Goal: Task Accomplishment & Management: Manage account settings

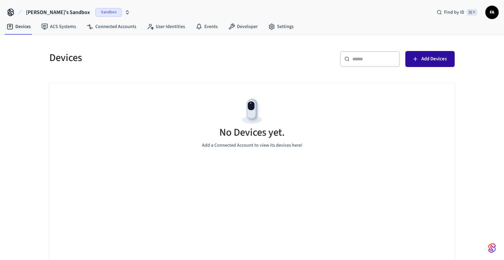
click at [438, 59] on span "Add Devices" at bounding box center [434, 59] width 25 height 9
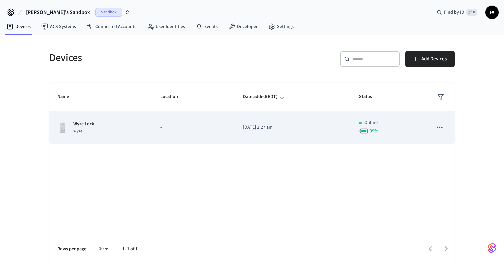
click at [210, 132] on td "-" at bounding box center [193, 127] width 83 height 33
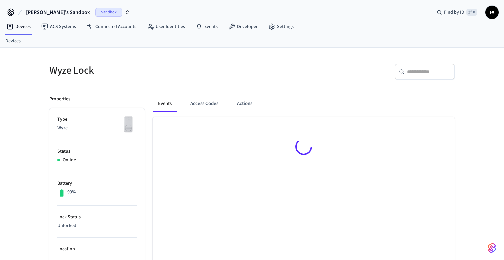
click at [444, 126] on div at bounding box center [304, 148] width 302 height 62
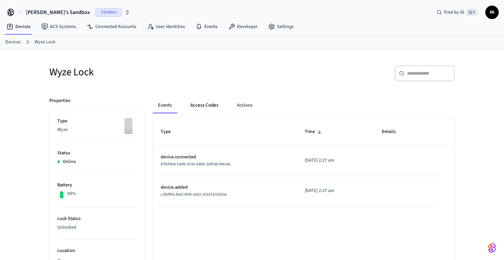
click at [201, 106] on button "Access Codes" at bounding box center [204, 105] width 39 height 16
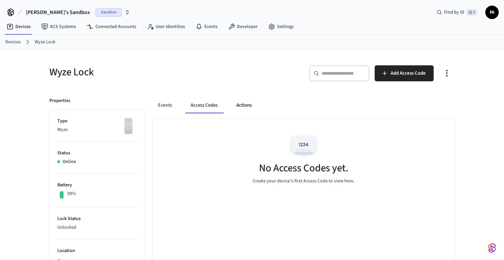
click at [235, 107] on button "Actions" at bounding box center [244, 105] width 26 height 16
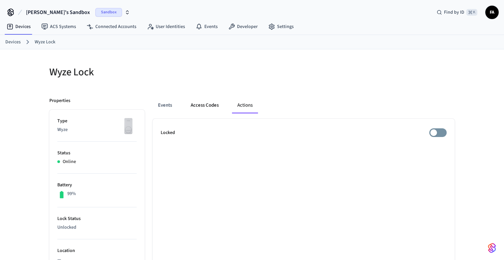
click at [209, 107] on button "Access Codes" at bounding box center [204, 105] width 39 height 16
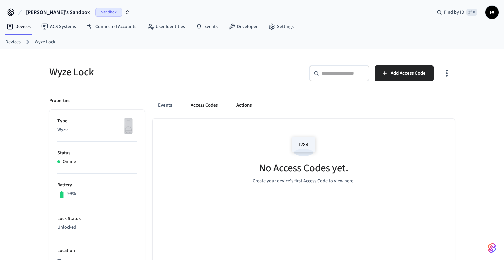
click at [243, 104] on button "Actions" at bounding box center [244, 105] width 26 height 16
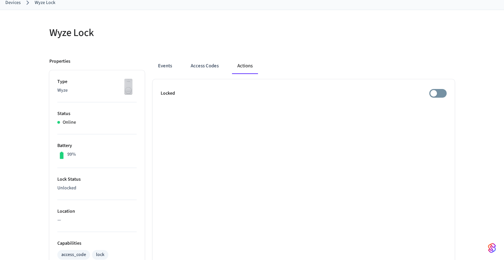
scroll to position [41, 0]
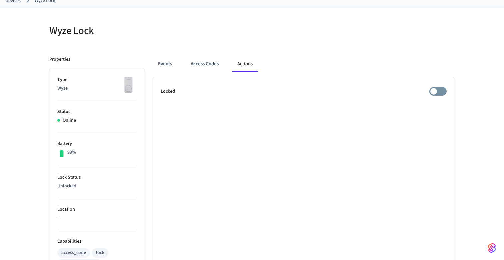
click at [124, 86] on img at bounding box center [128, 84] width 17 height 17
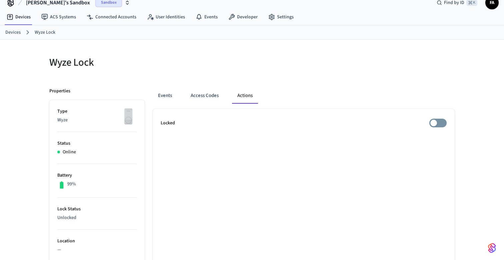
scroll to position [0, 0]
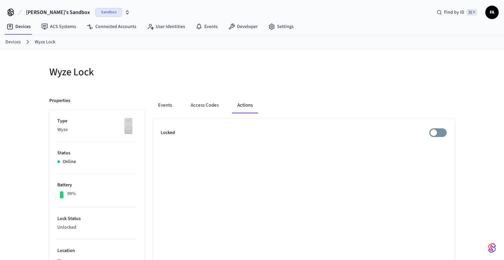
click at [11, 44] on link "Devices" at bounding box center [12, 42] width 15 height 7
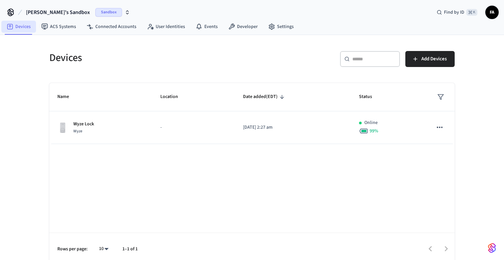
click at [22, 26] on link "Devices" at bounding box center [18, 27] width 35 height 12
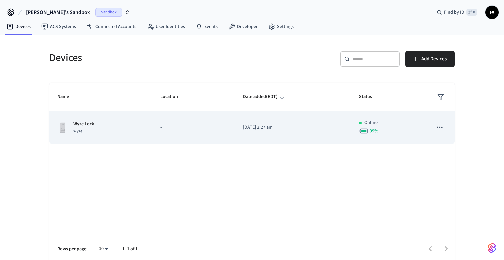
scroll to position [5, 0]
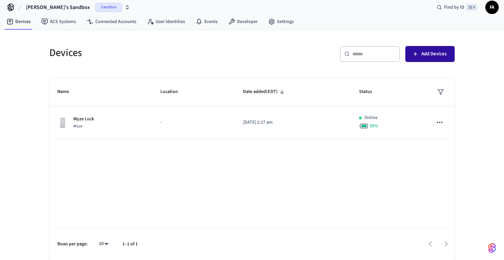
click at [435, 49] on button "Add Devices" at bounding box center [430, 54] width 49 height 16
click at [494, 8] on span "FA" at bounding box center [492, 7] width 12 height 12
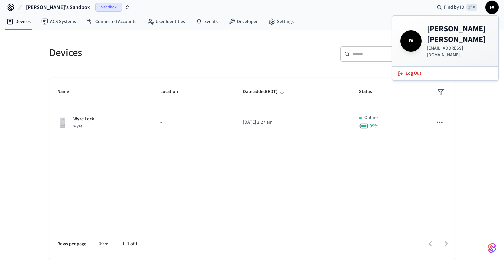
click at [9, 8] on icon at bounding box center [11, 9] width 6 height 4
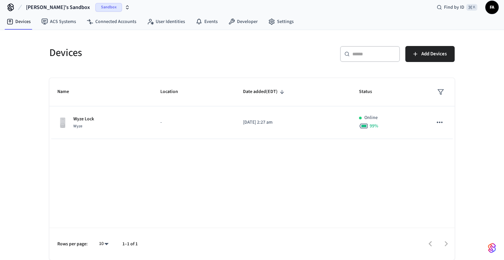
click at [13, 8] on icon at bounding box center [11, 9] width 6 height 4
click at [10, 2] on icon at bounding box center [10, 7] width 11 height 11
click at [491, 250] on img "button" at bounding box center [492, 248] width 8 height 11
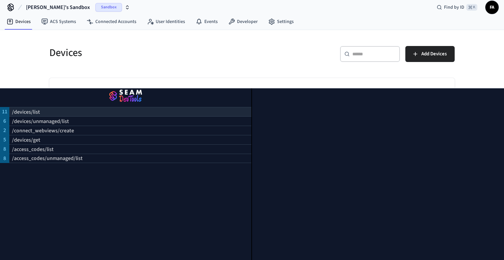
click at [37, 112] on p "/devices/list" at bounding box center [26, 112] width 28 height 8
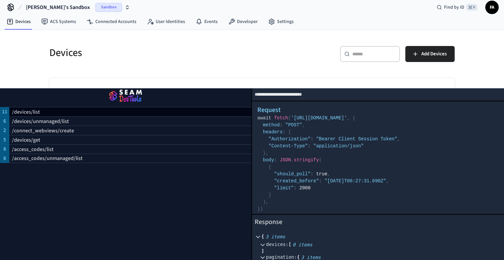
scroll to position [47, 0]
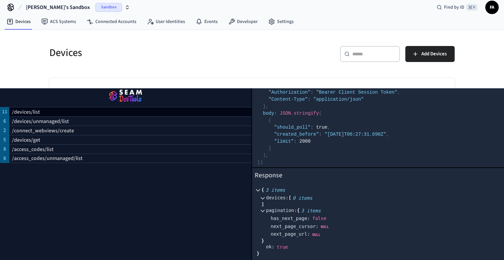
click at [258, 58] on div "​ ​ Add Devices" at bounding box center [355, 56] width 199 height 21
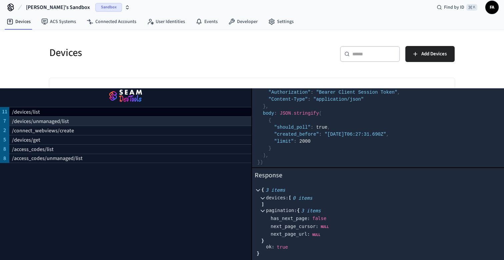
click at [46, 124] on p "/devices/unmanaged/list" at bounding box center [40, 121] width 57 height 8
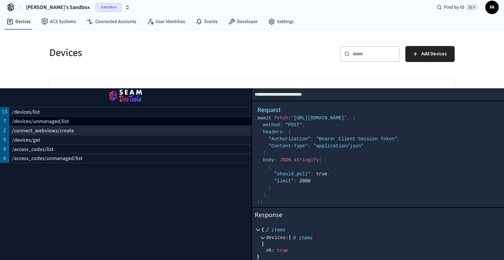
click at [42, 130] on p "/connect_webviews/create" at bounding box center [43, 131] width 62 height 8
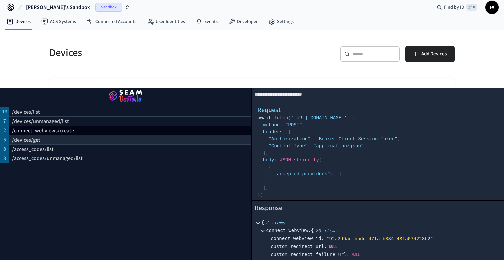
click at [37, 139] on p "/devices/get" at bounding box center [26, 140] width 28 height 8
select select "**********"
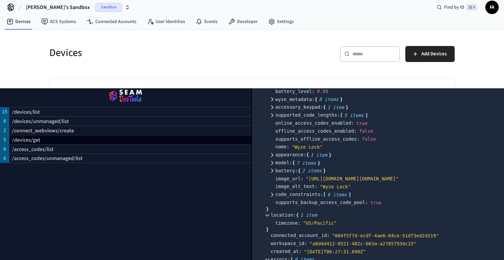
scroll to position [344, 0]
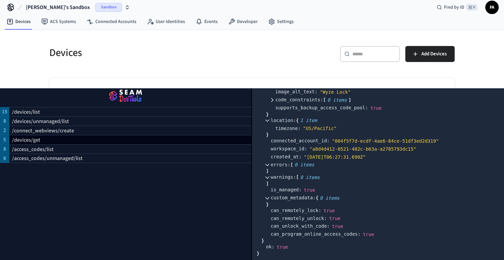
click at [331, 49] on div "​ ​ Add Devices" at bounding box center [355, 56] width 199 height 21
click at [100, 95] on img "button" at bounding box center [125, 96] width 235 height 19
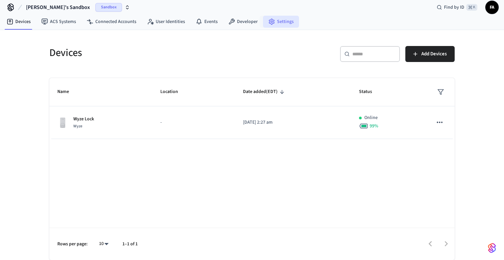
click at [272, 21] on link "Settings" at bounding box center [281, 22] width 36 height 12
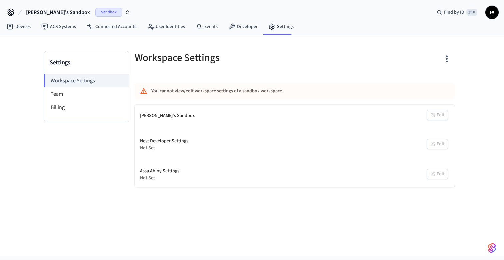
click at [251, 94] on div "You cannot view/edit workspace settings of a sandbox workspace." at bounding box center [274, 91] width 247 height 12
click at [437, 143] on div "Nest Developer Settings Not Set Edit" at bounding box center [295, 144] width 320 height 25
click at [51, 91] on li "Team" at bounding box center [86, 93] width 85 height 13
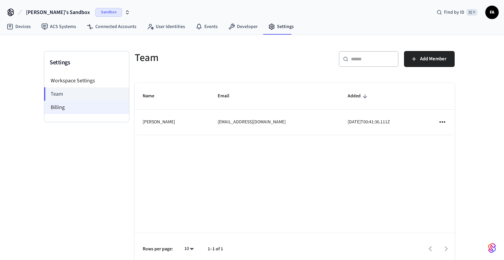
click at [60, 106] on li "Billing" at bounding box center [86, 107] width 85 height 13
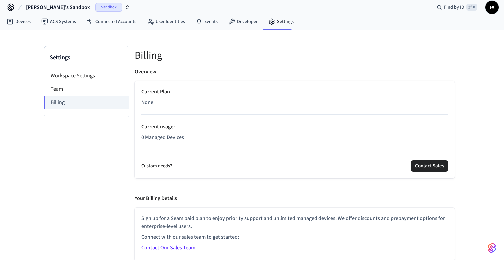
scroll to position [6, 0]
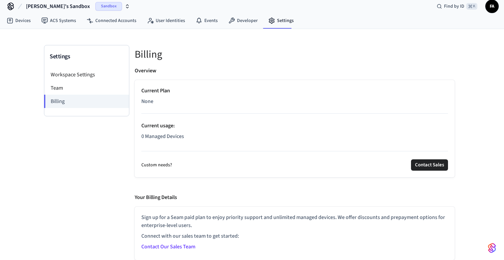
click at [175, 248] on link "Contact Our Sales Team" at bounding box center [168, 246] width 54 height 7
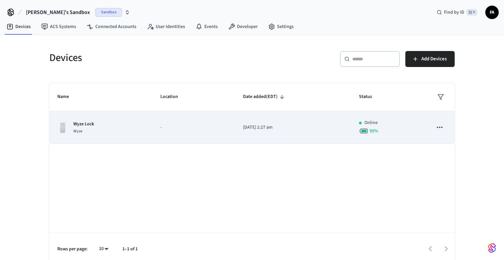
click at [443, 125] on icon "sticky table" at bounding box center [440, 127] width 9 height 9
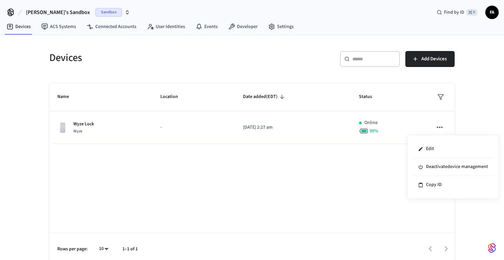
click at [335, 182] on div at bounding box center [252, 130] width 504 height 260
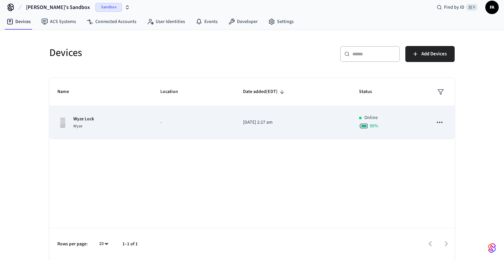
click at [133, 126] on div "Wyze Lock Wyze" at bounding box center [100, 123] width 87 height 14
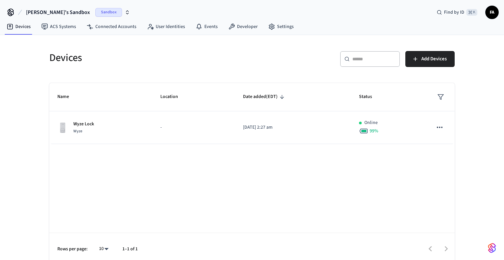
click at [100, 14] on div "Sandbox" at bounding box center [112, 12] width 35 height 9
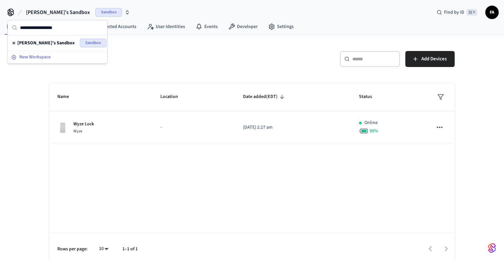
click at [47, 59] on span "New Workspace" at bounding box center [34, 57] width 31 height 7
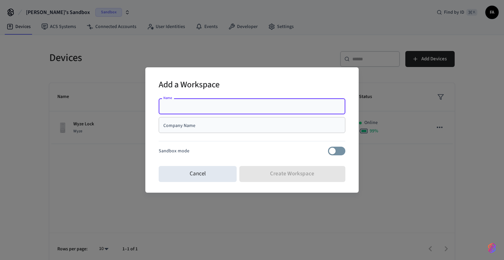
click at [173, 129] on div "Company Name" at bounding box center [252, 125] width 187 height 16
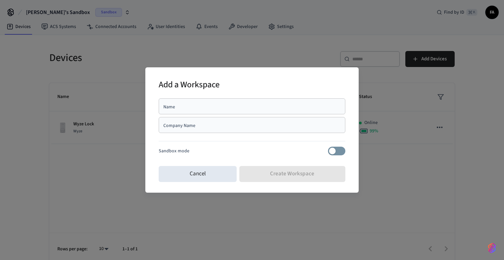
click at [341, 156] on div "Name Name Company Name Company Name Sandbox mode" at bounding box center [252, 130] width 187 height 68
click at [228, 109] on input "Name" at bounding box center [252, 106] width 179 height 7
click at [320, 148] on div "Sandbox mode" at bounding box center [252, 151] width 187 height 9
click at [208, 122] on input "Company Name" at bounding box center [252, 125] width 179 height 7
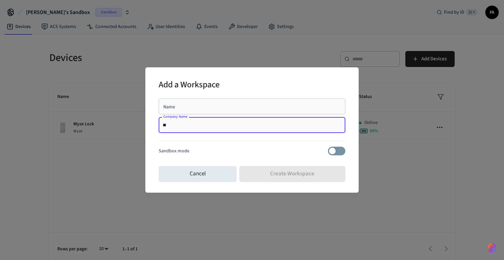
type input "*"
type input "*******"
click at [179, 105] on input "Name" at bounding box center [252, 106] width 179 height 7
drag, startPoint x: 183, startPoint y: 126, endPoint x: 134, endPoint y: 125, distance: 49.0
click at [134, 125] on div "Add a Workspace Name Name Company Name ******* Company Name Sandbox mode Cancel…" at bounding box center [252, 130] width 504 height 260
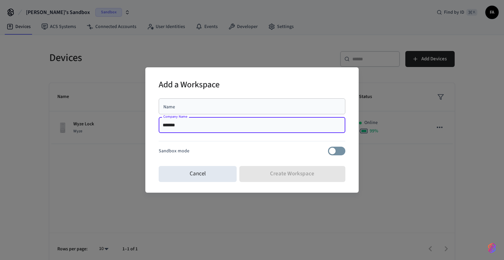
click at [179, 109] on input "Name" at bounding box center [252, 106] width 179 height 7
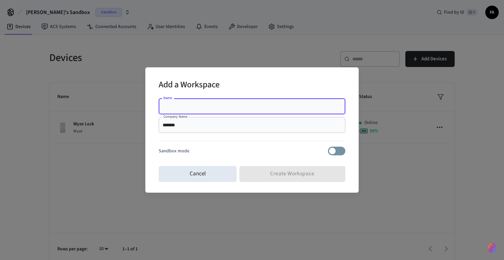
click at [179, 109] on input "Name" at bounding box center [252, 106] width 179 height 7
click at [179, 108] on input "Name" at bounding box center [252, 106] width 179 height 7
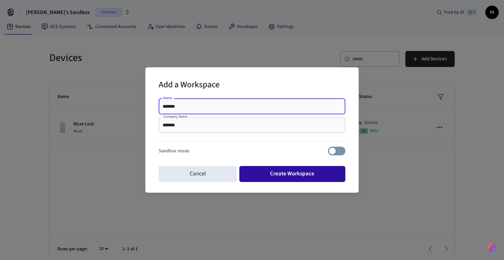
type input "*******"
click at [301, 175] on button "Create Workspace" at bounding box center [292, 174] width 106 height 16
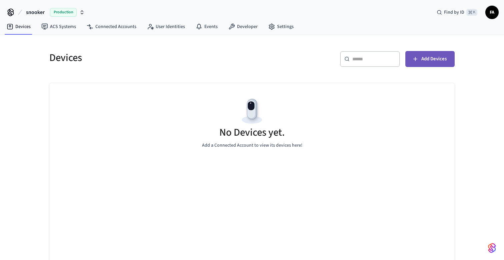
click at [423, 61] on span "Add Devices" at bounding box center [434, 59] width 25 height 9
click at [37, 12] on span "snooker" at bounding box center [35, 12] width 19 height 8
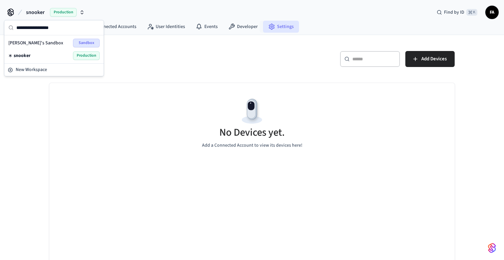
click at [268, 23] on icon at bounding box center [271, 26] width 7 height 7
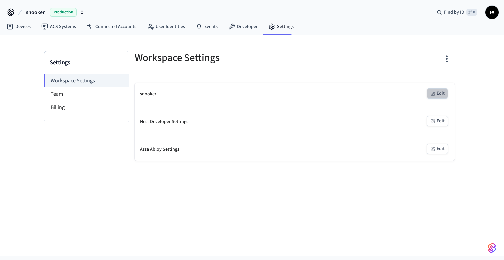
click at [440, 95] on button "Edit" at bounding box center [437, 93] width 21 height 10
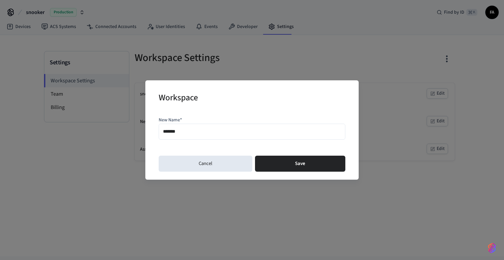
click at [234, 135] on input "*******" at bounding box center [252, 132] width 178 height 10
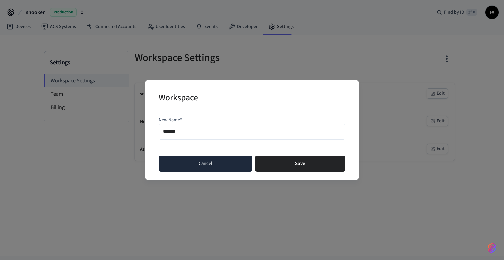
click at [210, 165] on button "Cancel" at bounding box center [206, 164] width 94 height 16
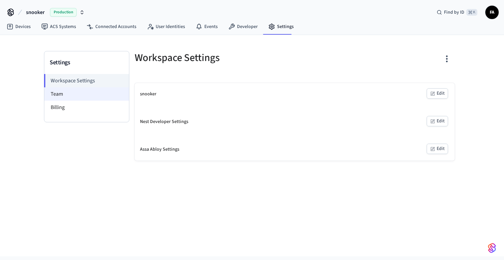
click at [90, 94] on li "Team" at bounding box center [86, 93] width 85 height 13
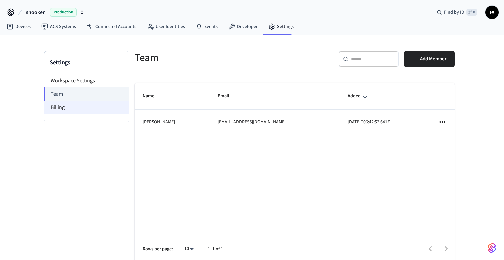
click at [76, 109] on li "Billing" at bounding box center [86, 107] width 85 height 13
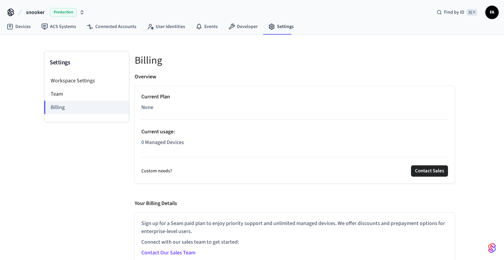
scroll to position [6, 0]
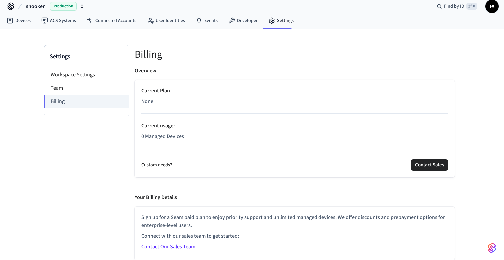
click at [156, 89] on p "Current Plan" at bounding box center [294, 91] width 307 height 8
drag, startPoint x: 165, startPoint y: 105, endPoint x: 144, endPoint y: 103, distance: 21.8
click at [144, 103] on p "None" at bounding box center [294, 101] width 307 height 8
click at [213, 151] on hr at bounding box center [294, 151] width 307 height 0
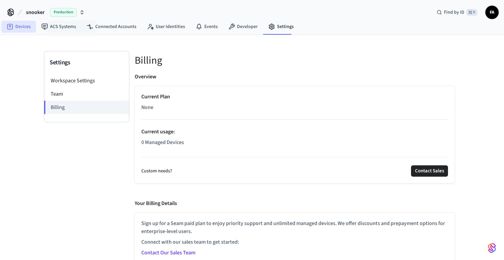
click at [12, 29] on icon at bounding box center [10, 26] width 7 height 7
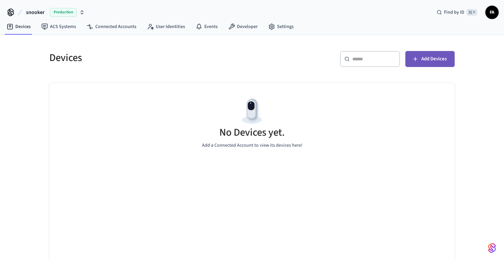
click at [431, 58] on span "Add Devices" at bounding box center [434, 59] width 25 height 9
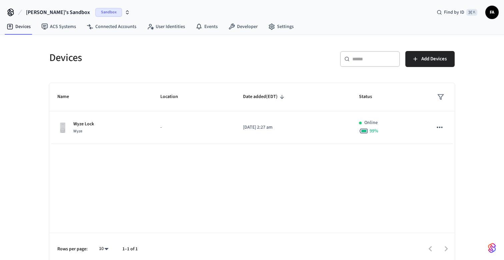
click at [95, 15] on span "Sandbox" at bounding box center [108, 12] width 27 height 9
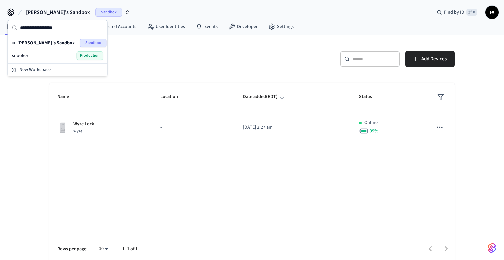
click at [66, 57] on div "snooker Production" at bounding box center [57, 55] width 91 height 9
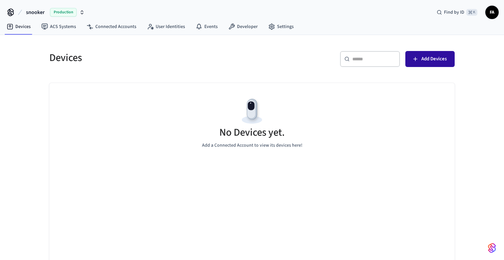
click at [452, 64] on button "Add Devices" at bounding box center [430, 59] width 49 height 16
click at [61, 29] on link "ACS Systems" at bounding box center [58, 27] width 45 height 12
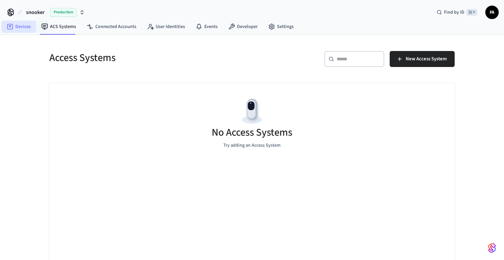
click at [12, 28] on icon at bounding box center [10, 27] width 6 height 6
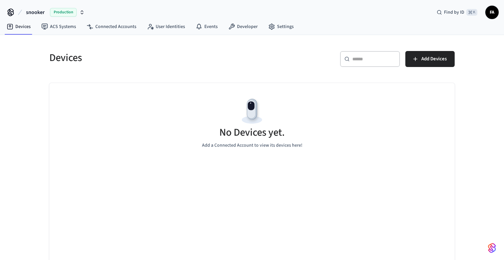
click at [350, 59] on div "​ ​" at bounding box center [370, 59] width 60 height 16
click at [241, 22] on link "Developer" at bounding box center [243, 27] width 40 height 12
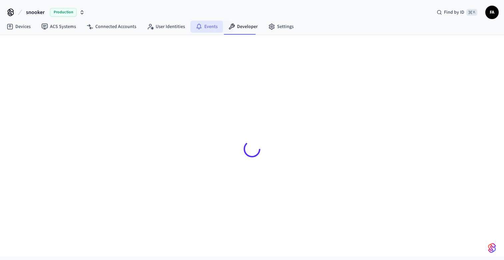
click at [203, 26] on link "Events" at bounding box center [206, 27] width 33 height 12
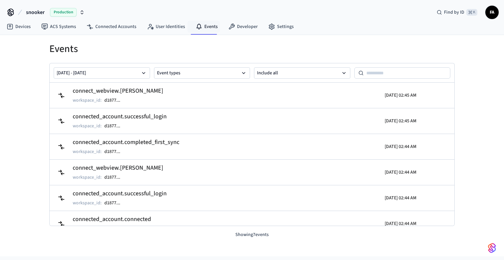
click at [203, 26] on link "Events" at bounding box center [206, 27] width 33 height 12
click at [175, 24] on link "User Identities" at bounding box center [166, 27] width 49 height 12
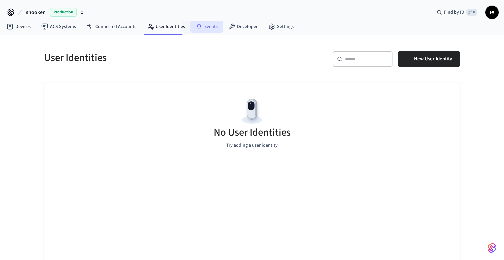
click at [197, 27] on icon at bounding box center [199, 26] width 7 height 7
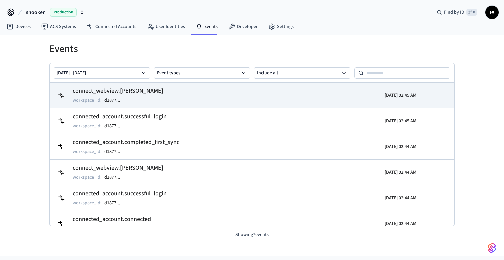
click at [195, 97] on td "connect_webview.login_succeeded workspace_id : d1877 ..." at bounding box center [186, 95] width 263 height 19
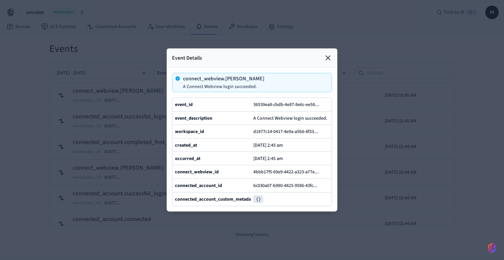
click at [327, 57] on icon at bounding box center [328, 58] width 4 height 4
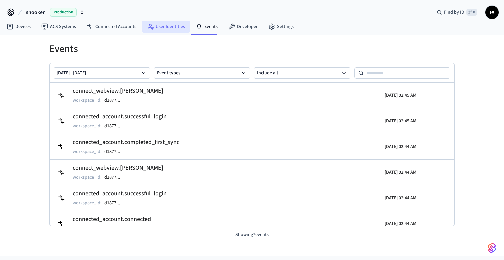
click at [147, 26] on icon at bounding box center [150, 26] width 7 height 7
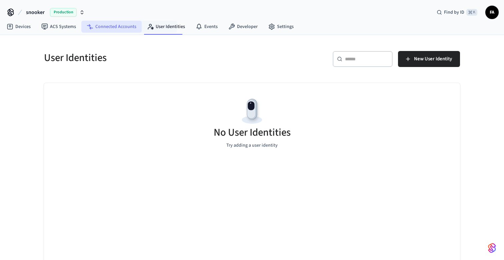
click at [115, 26] on link "Connected Accounts" at bounding box center [111, 27] width 60 height 12
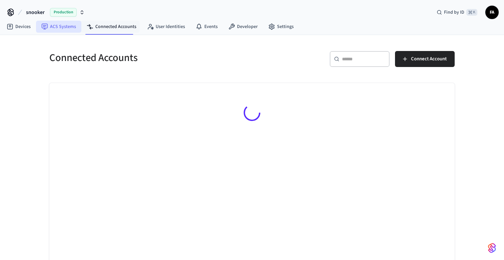
click at [64, 27] on link "ACS Systems" at bounding box center [58, 27] width 45 height 12
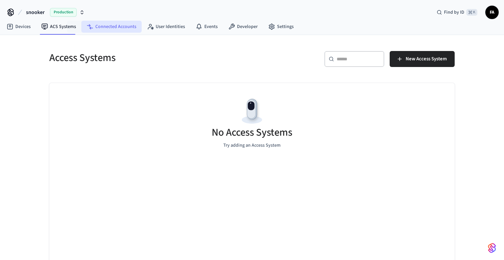
click at [105, 27] on link "Connected Accounts" at bounding box center [111, 27] width 60 height 12
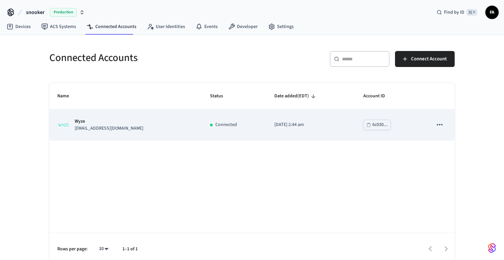
click at [443, 122] on icon "sticky table" at bounding box center [440, 124] width 9 height 9
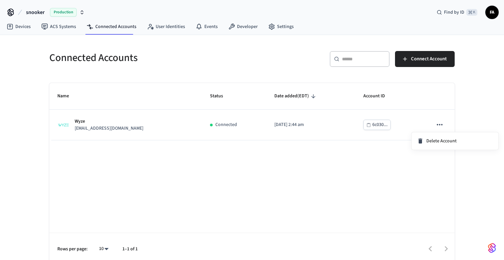
click at [343, 154] on div at bounding box center [252, 130] width 504 height 260
click at [17, 29] on link "Devices" at bounding box center [18, 27] width 35 height 12
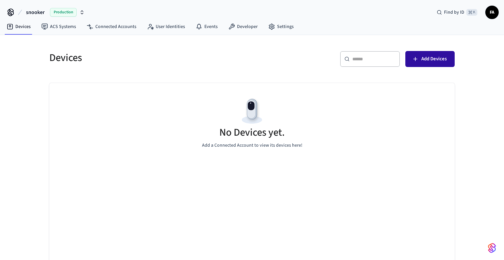
click at [427, 58] on span "Add Devices" at bounding box center [434, 59] width 25 height 9
click at [51, 22] on link "ACS Systems" at bounding box center [58, 27] width 45 height 12
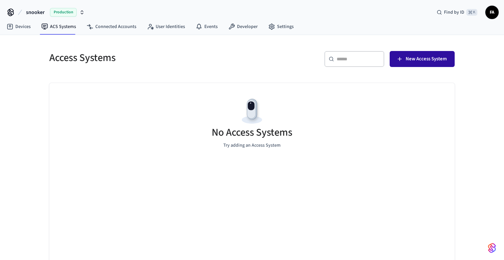
click at [427, 56] on span "New Access System" at bounding box center [426, 59] width 41 height 9
click at [111, 33] on nav "Devices ACS Systems Connected Accounts User Identities Events Developer Settings" at bounding box center [150, 26] width 298 height 15
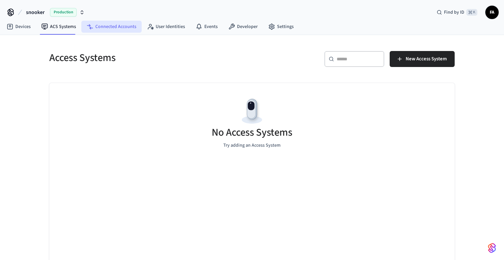
click at [104, 27] on link "Connected Accounts" at bounding box center [111, 27] width 60 height 12
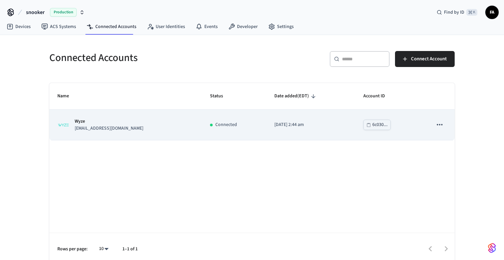
click at [233, 123] on div "Connected" at bounding box center [234, 124] width 48 height 7
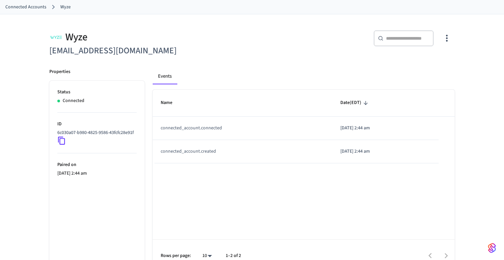
scroll to position [47, 0]
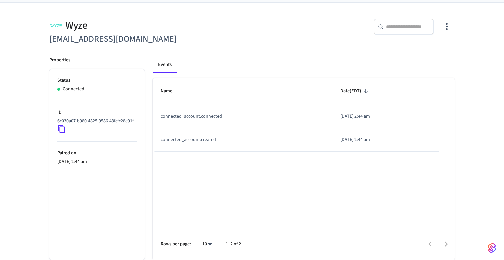
click at [92, 90] on div "Connected" at bounding box center [96, 89] width 79 height 7
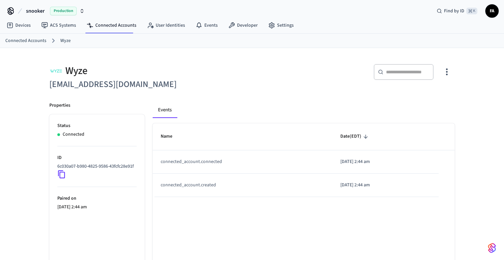
scroll to position [0, 0]
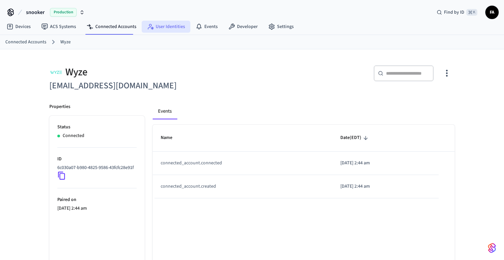
click at [162, 24] on link "User Identities" at bounding box center [166, 27] width 49 height 12
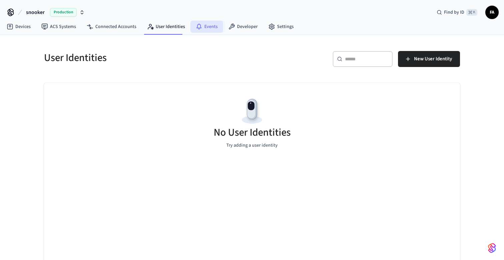
click at [216, 29] on link "Events" at bounding box center [206, 27] width 33 height 12
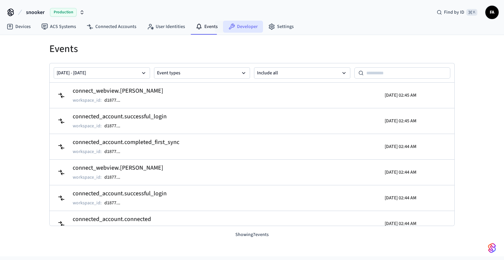
click at [244, 26] on link "Developer" at bounding box center [243, 27] width 40 height 12
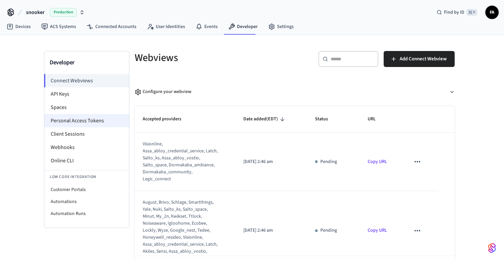
click at [87, 118] on li "Personal Access Tokens" at bounding box center [86, 120] width 85 height 13
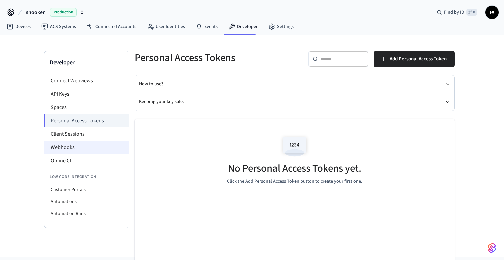
click at [69, 143] on li "Webhooks" at bounding box center [86, 147] width 85 height 13
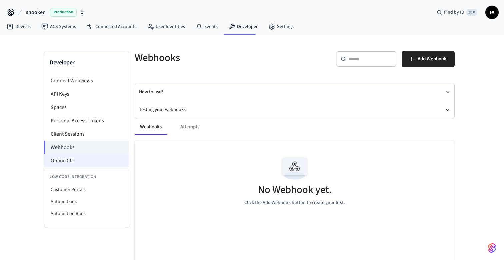
click at [64, 156] on li "Online CLI" at bounding box center [86, 160] width 85 height 13
click at [50, 17] on button "snooker Production" at bounding box center [55, 12] width 63 height 14
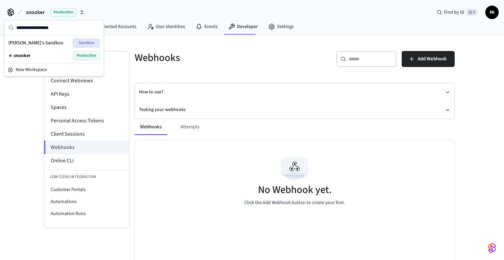
click at [42, 56] on div "snooker Production" at bounding box center [53, 55] width 91 height 9
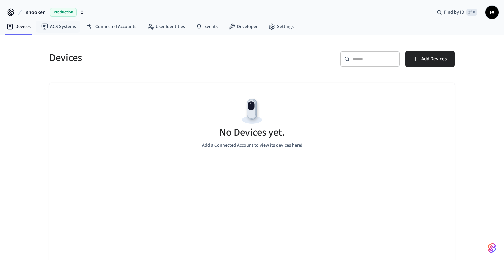
click at [53, 13] on span "Production" at bounding box center [63, 12] width 27 height 9
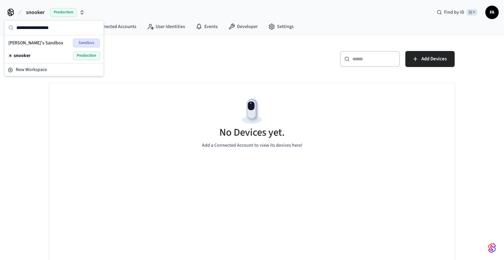
click at [45, 42] on div "[PERSON_NAME]'s Sandbox Sandbox" at bounding box center [53, 43] width 91 height 9
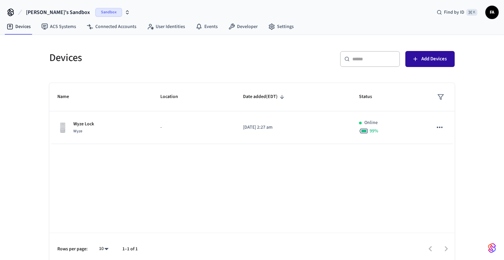
click at [424, 57] on span "Add Devices" at bounding box center [434, 59] width 25 height 9
click at [97, 11] on span "Sandbox" at bounding box center [108, 12] width 27 height 9
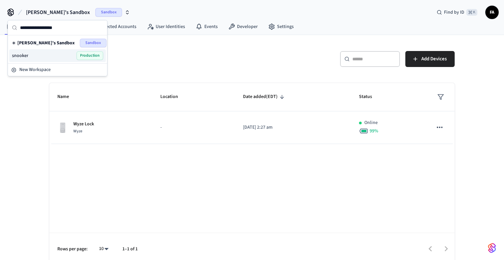
click at [47, 54] on div "snooker Production" at bounding box center [57, 55] width 91 height 9
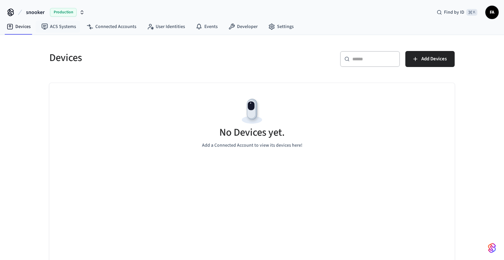
click at [64, 13] on span "Production" at bounding box center [63, 12] width 27 height 9
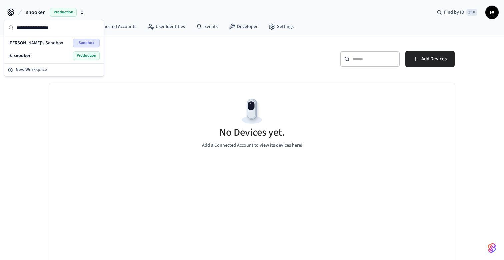
click at [53, 49] on div "snooker Production" at bounding box center [54, 55] width 97 height 13
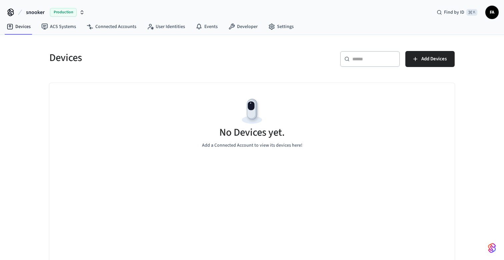
click at [49, 57] on div "Devices" at bounding box center [144, 57] width 207 height 29
click at [464, 11] on span "Find by ID" at bounding box center [454, 12] width 20 height 7
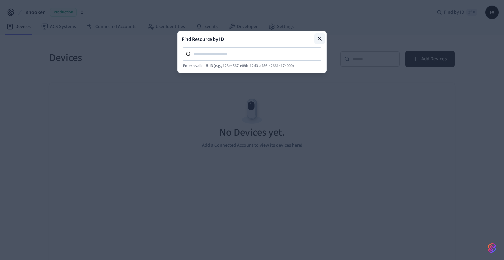
click at [318, 37] on icon at bounding box center [319, 38] width 3 height 3
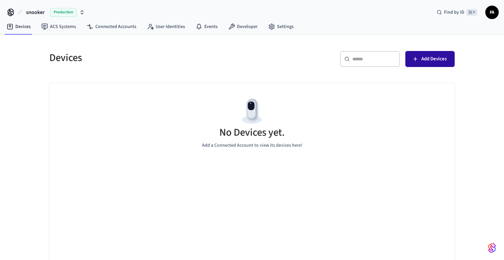
click at [426, 56] on span "Add Devices" at bounding box center [434, 59] width 25 height 9
click at [48, 21] on link "ACS Systems" at bounding box center [58, 27] width 45 height 12
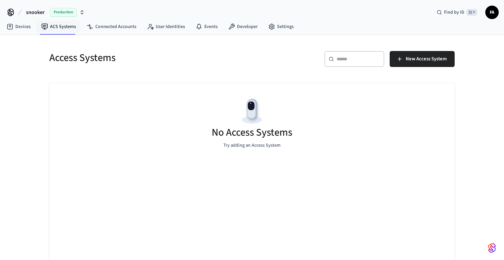
click at [28, 11] on span "snooker" at bounding box center [35, 12] width 19 height 8
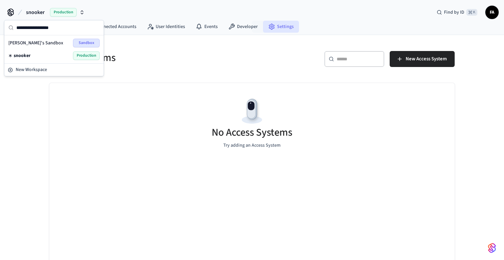
click at [273, 24] on link "Settings" at bounding box center [281, 27] width 36 height 12
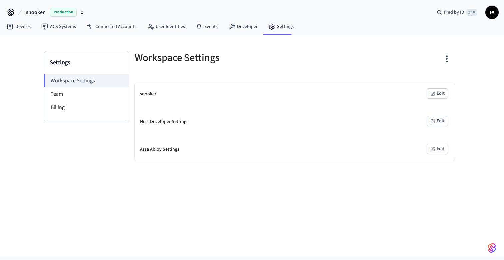
click at [437, 94] on button "Edit" at bounding box center [437, 93] width 21 height 10
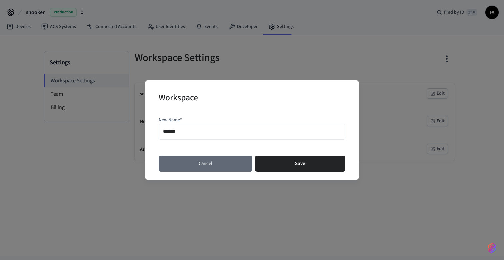
click at [215, 164] on button "Cancel" at bounding box center [206, 164] width 94 height 16
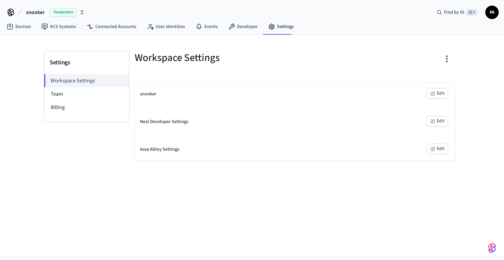
click at [440, 122] on button "Edit" at bounding box center [437, 121] width 21 height 10
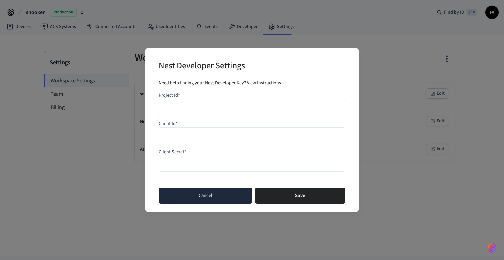
click at [222, 198] on button "Cancel" at bounding box center [206, 196] width 94 height 16
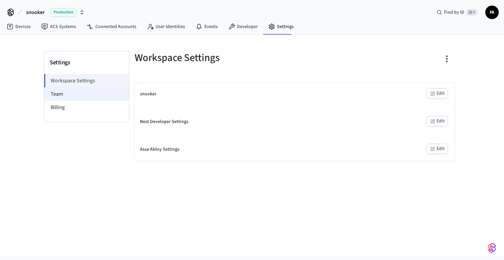
click at [93, 98] on li "Team" at bounding box center [86, 93] width 85 height 13
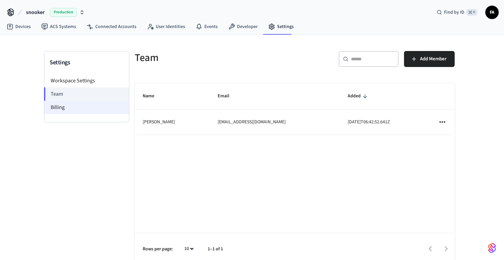
click at [86, 106] on li "Billing" at bounding box center [86, 107] width 85 height 13
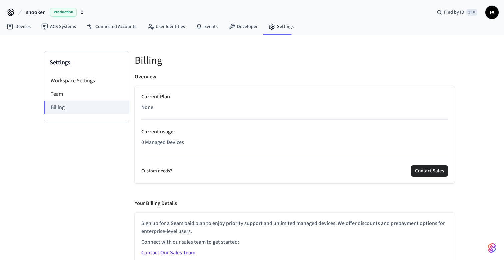
scroll to position [6, 0]
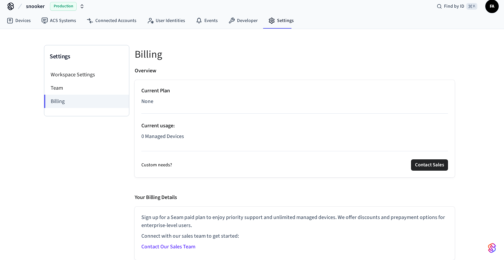
click at [171, 106] on div "Current Plan None Current usage : 0 Managed Devices" at bounding box center [294, 115] width 307 height 56
drag, startPoint x: 195, startPoint y: 132, endPoint x: 157, endPoint y: 132, distance: 38.0
click at [157, 132] on div "Current Plan None Current usage : 0 Managed Devices" at bounding box center [294, 115] width 307 height 56
click at [27, 18] on link "Devices" at bounding box center [18, 21] width 35 height 12
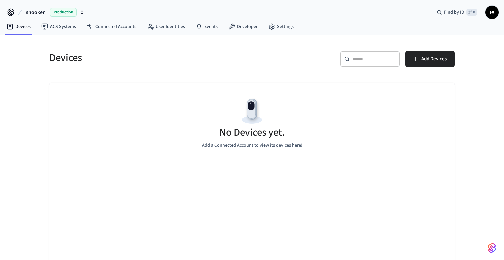
click at [427, 48] on div "​ ​ Add Devices" at bounding box center [351, 57] width 207 height 29
click at [424, 54] on button "Add Devices" at bounding box center [430, 59] width 49 height 16
click at [67, 30] on link "ACS Systems" at bounding box center [58, 27] width 45 height 12
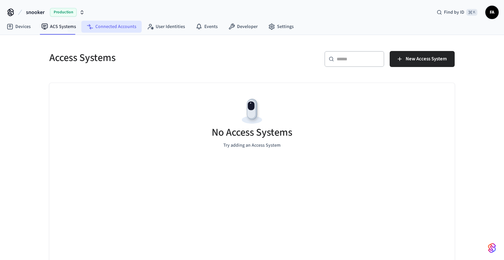
click at [114, 26] on link "Connected Accounts" at bounding box center [111, 27] width 60 height 12
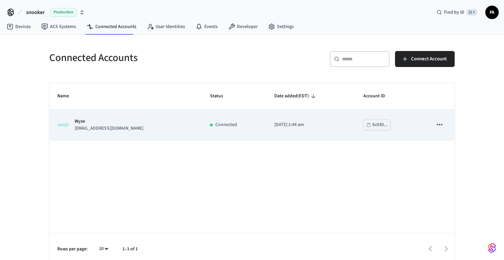
scroll to position [5, 0]
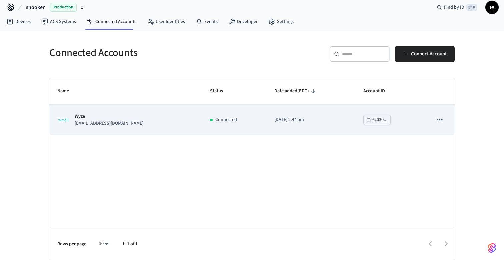
click at [373, 121] on div "6c030..." at bounding box center [380, 120] width 15 height 8
click at [439, 116] on icon "sticky table" at bounding box center [440, 119] width 9 height 9
click at [439, 116] on div at bounding box center [252, 130] width 504 height 260
click at [439, 121] on icon "sticky table" at bounding box center [440, 119] width 9 height 9
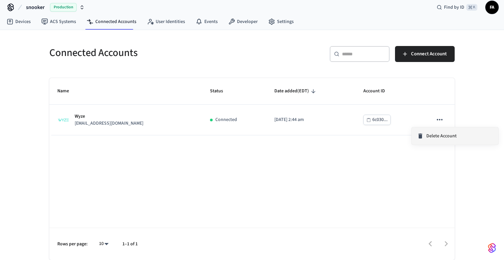
click at [435, 132] on li "Delete Account" at bounding box center [455, 135] width 87 height 17
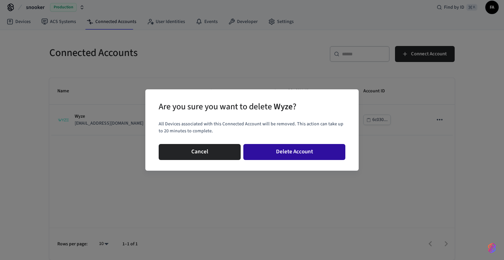
click at [297, 156] on button "Delete Account" at bounding box center [294, 152] width 102 height 16
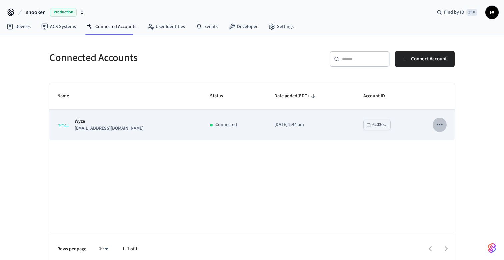
click at [438, 125] on icon "sticky table" at bounding box center [440, 124] width 6 height 1
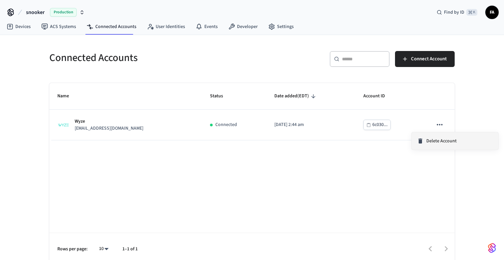
click at [435, 138] on span "Delete Account" at bounding box center [442, 141] width 30 height 7
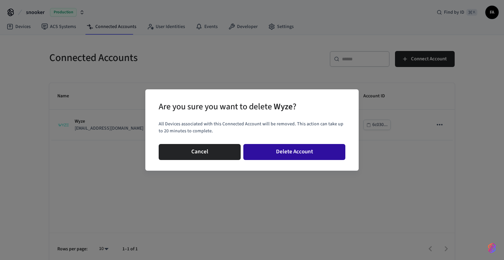
click at [284, 145] on button "Delete Account" at bounding box center [294, 152] width 102 height 16
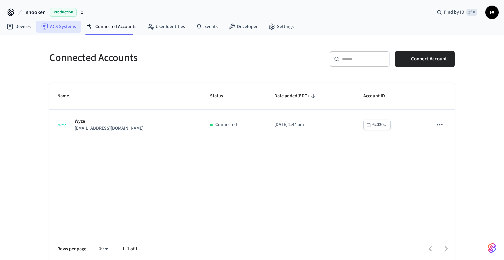
click at [59, 29] on link "ACS Systems" at bounding box center [58, 27] width 45 height 12
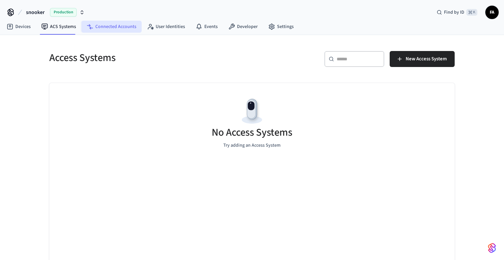
click at [104, 30] on link "Connected Accounts" at bounding box center [111, 27] width 60 height 12
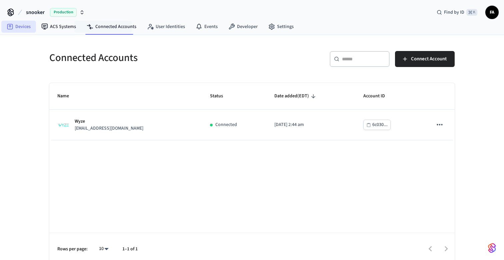
click at [31, 25] on link "Devices" at bounding box center [18, 27] width 35 height 12
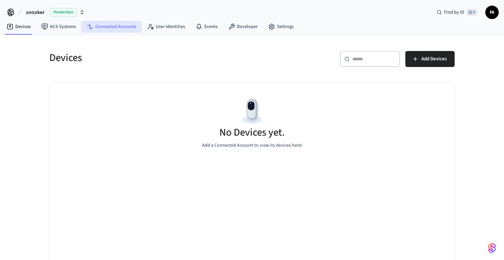
click at [94, 22] on link "Connected Accounts" at bounding box center [111, 27] width 60 height 12
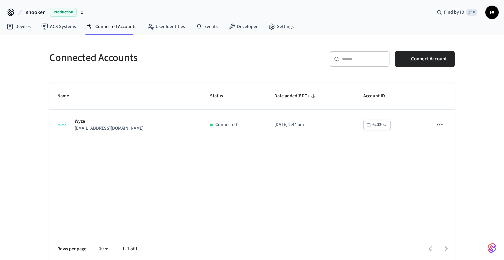
click at [59, 7] on button "snooker Production" at bounding box center [55, 12] width 63 height 14
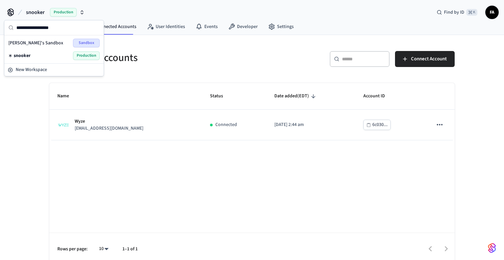
click at [49, 40] on div "[PERSON_NAME]'s Sandbox Sandbox" at bounding box center [53, 43] width 91 height 9
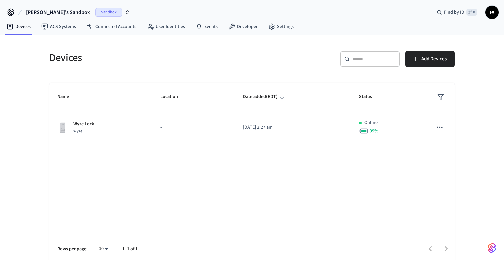
click at [60, 12] on span "[PERSON_NAME]'s Sandbox" at bounding box center [58, 12] width 64 height 8
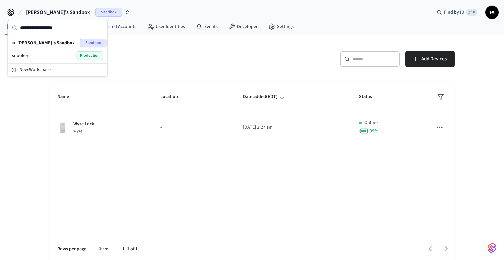
click at [39, 53] on div "snooker Production" at bounding box center [57, 55] width 91 height 9
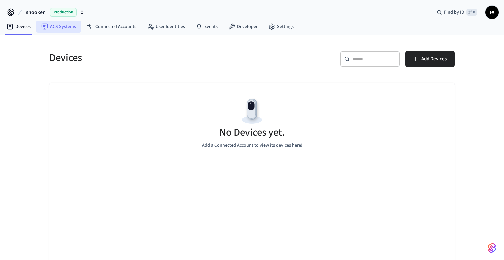
click at [55, 25] on link "ACS Systems" at bounding box center [58, 27] width 45 height 12
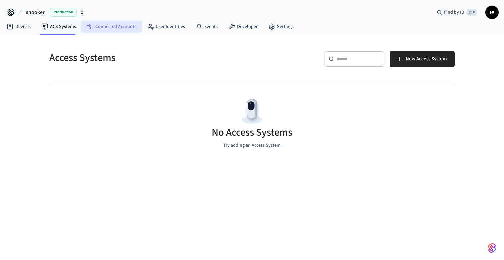
click at [84, 24] on link "Connected Accounts" at bounding box center [111, 27] width 60 height 12
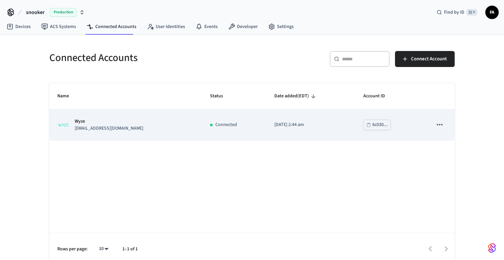
click at [135, 129] on div "Wyze afaizan@live.com" at bounding box center [125, 125] width 137 height 14
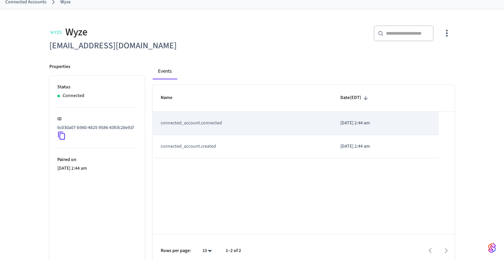
scroll to position [43, 0]
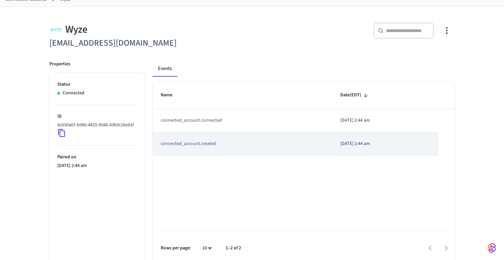
click at [223, 146] on td "connected_account.created" at bounding box center [243, 143] width 180 height 23
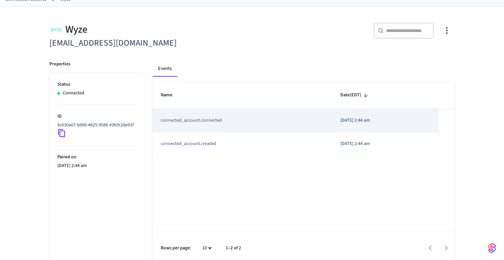
click at [260, 129] on td "connected_account.connected" at bounding box center [243, 120] width 180 height 23
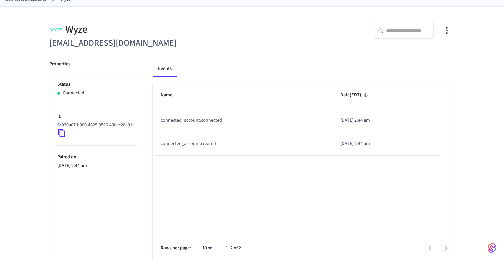
scroll to position [47, 0]
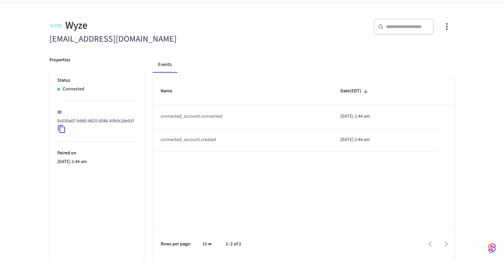
click at [110, 95] on li "Status Connected" at bounding box center [96, 89] width 79 height 24
click at [444, 28] on icon "button" at bounding box center [447, 26] width 10 height 10
click at [424, 72] on span "Delete Account" at bounding box center [430, 71] width 30 height 7
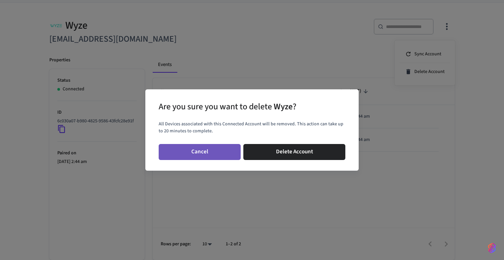
click at [208, 148] on button "Cancel" at bounding box center [200, 152] width 82 height 16
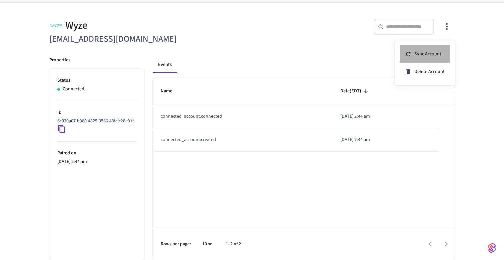
click at [413, 45] on li "Sync Account" at bounding box center [425, 54] width 50 height 18
click at [408, 54] on icon at bounding box center [408, 54] width 7 height 7
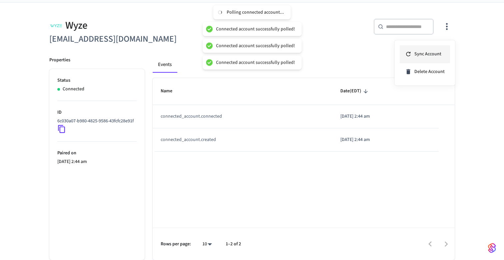
click at [408, 54] on icon at bounding box center [408, 54] width 7 height 7
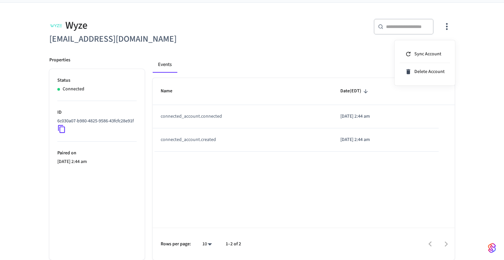
click at [458, 26] on div at bounding box center [252, 130] width 504 height 260
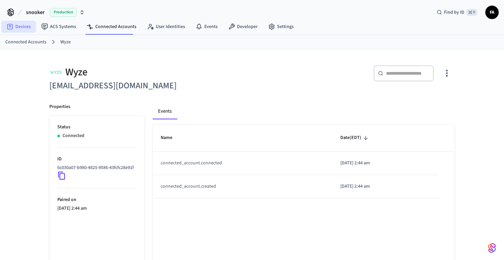
click at [26, 24] on link "Devices" at bounding box center [18, 27] width 35 height 12
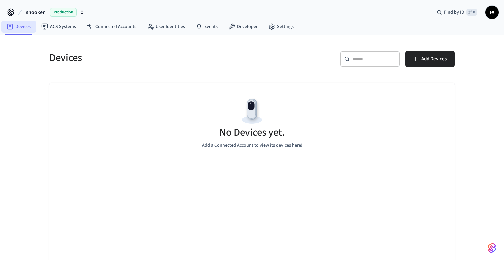
click at [26, 24] on link "Devices" at bounding box center [18, 27] width 35 height 12
click at [411, 62] on button "Add Devices" at bounding box center [430, 59] width 49 height 16
click at [245, 31] on link "Developer" at bounding box center [243, 27] width 40 height 12
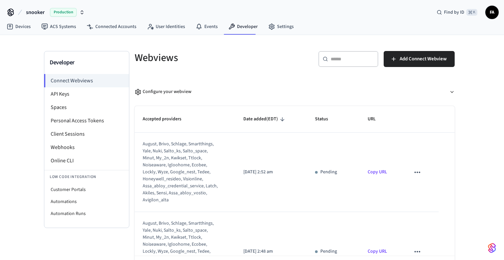
scroll to position [7, 0]
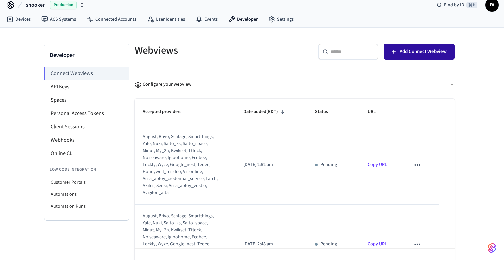
click at [413, 53] on span "Add Connect Webview" at bounding box center [423, 51] width 47 height 9
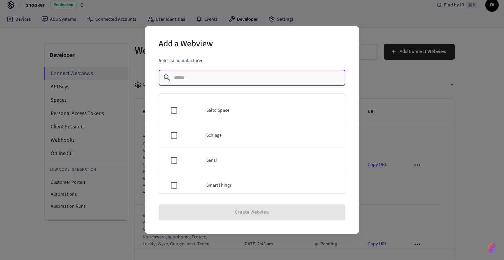
scroll to position [577, 0]
click at [199, 155] on td "Wyze" at bounding box center [271, 155] width 147 height 25
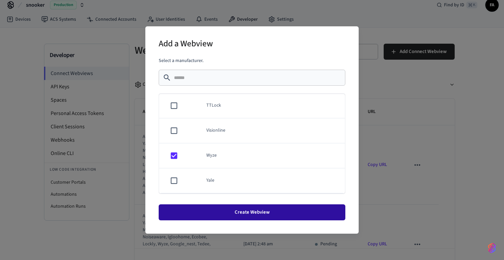
click at [221, 218] on button "Create Webview" at bounding box center [252, 212] width 187 height 16
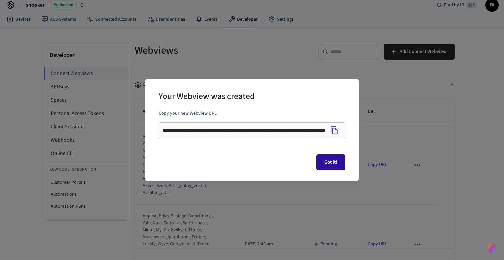
click at [327, 163] on button "Got it!" at bounding box center [330, 162] width 29 height 16
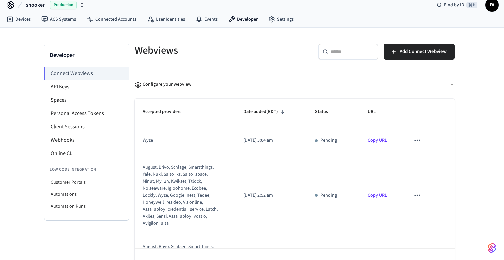
click at [380, 141] on link "Copy URL" at bounding box center [377, 140] width 19 height 7
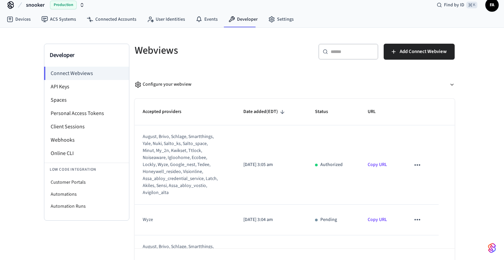
click at [424, 164] on button "sticky table" at bounding box center [418, 165] width 14 height 14
click at [414, 160] on div at bounding box center [252, 130] width 504 height 260
click at [382, 163] on link "Copy URL" at bounding box center [377, 164] width 19 height 7
click at [176, 156] on div "august, brivo, schlage, smartthings, yale, nuki, salto_ks, salto_space, minut, …" at bounding box center [181, 164] width 76 height 63
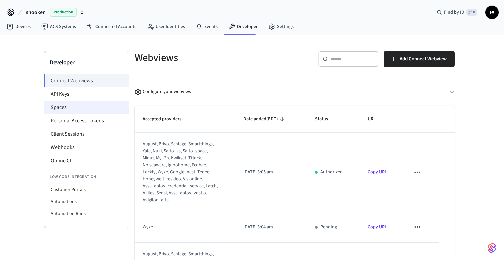
click at [62, 104] on li "Spaces" at bounding box center [86, 107] width 85 height 13
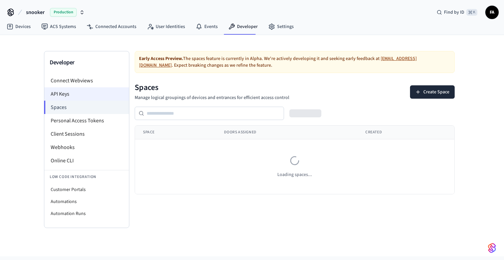
click at [57, 94] on li "API Keys" at bounding box center [86, 93] width 85 height 13
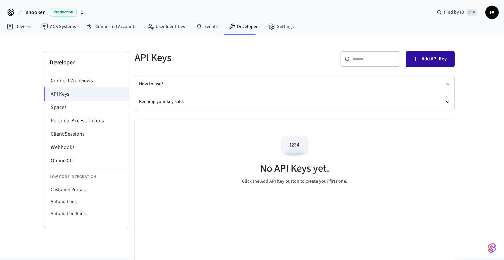
click at [421, 65] on button "Add API Key" at bounding box center [430, 59] width 49 height 16
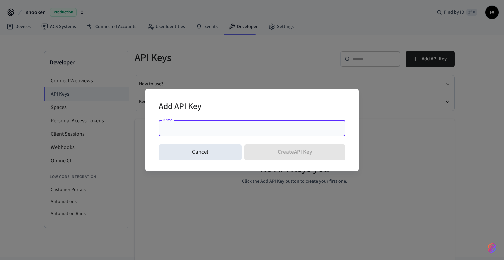
click at [282, 117] on div "Add API Key" at bounding box center [252, 107] width 187 height 20
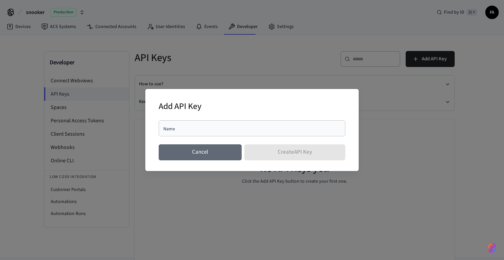
click at [228, 152] on button "Cancel" at bounding box center [200, 152] width 83 height 16
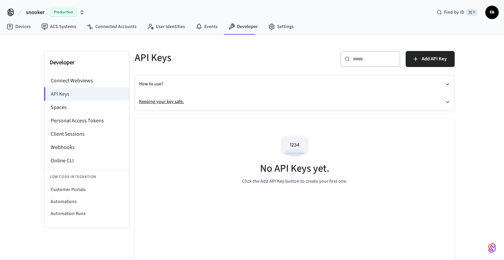
click at [190, 104] on button "Keeping your key safe." at bounding box center [294, 102] width 311 height 18
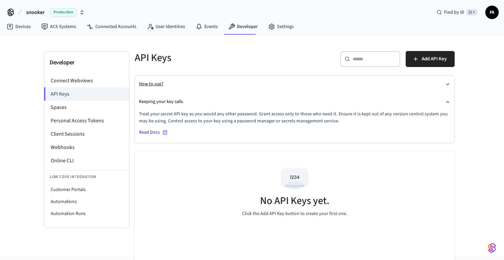
click at [183, 84] on button "How to use?" at bounding box center [294, 84] width 311 height 18
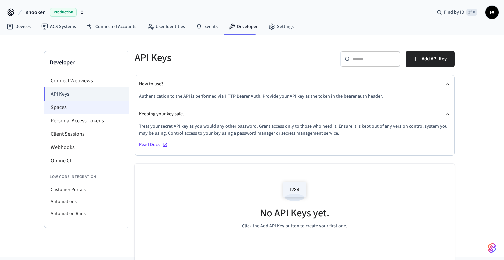
click at [92, 110] on li "Spaces" at bounding box center [86, 107] width 85 height 13
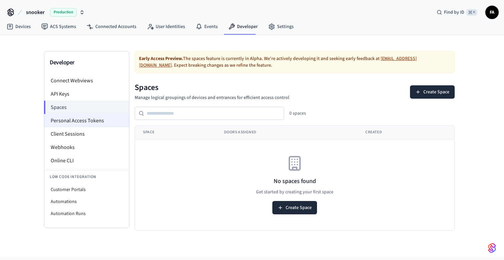
click at [89, 123] on li "Personal Access Tokens" at bounding box center [86, 120] width 85 height 13
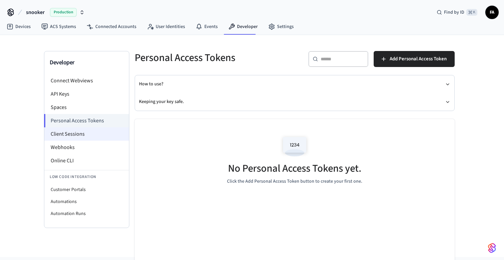
click at [86, 129] on li "Client Sessions" at bounding box center [86, 133] width 85 height 13
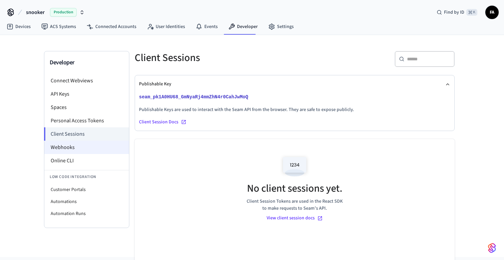
click at [79, 145] on li "Webhooks" at bounding box center [86, 147] width 85 height 13
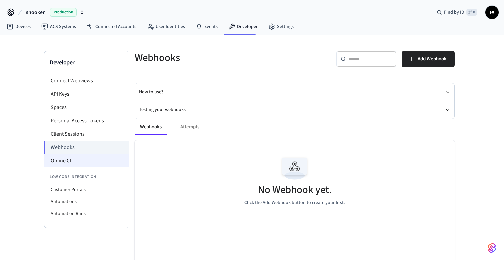
click at [75, 160] on li "Online CLI" at bounding box center [86, 160] width 85 height 13
click at [45, 23] on link "ACS Systems" at bounding box center [58, 27] width 45 height 12
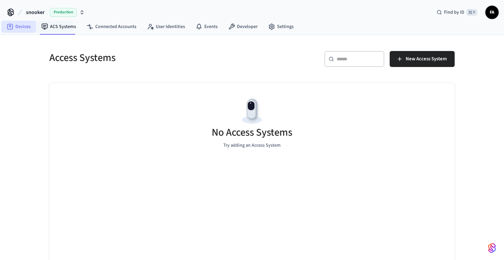
click at [20, 28] on link "Devices" at bounding box center [18, 27] width 35 height 12
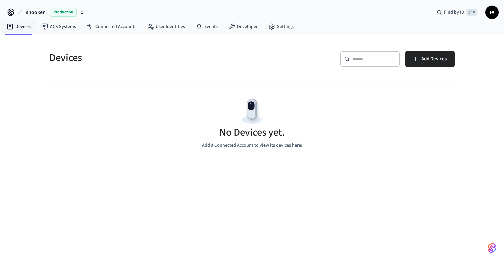
click at [299, 126] on div "No Devices yet. Add a Connected Account to view its devices here!" at bounding box center [252, 122] width 406 height 79
click at [422, 64] on button "Add Devices" at bounding box center [430, 59] width 49 height 16
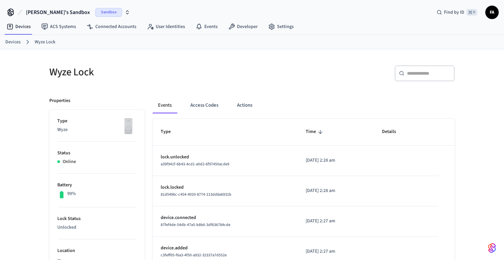
click at [17, 44] on link "Devices" at bounding box center [12, 42] width 15 height 7
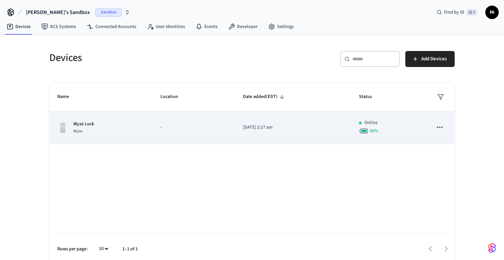
click at [442, 125] on icon "sticky table" at bounding box center [440, 127] width 9 height 9
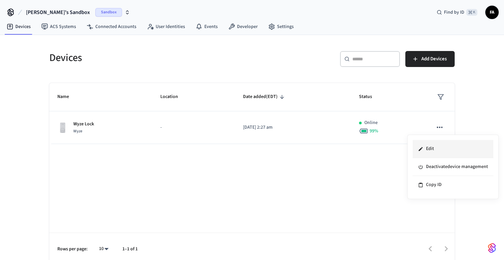
click at [433, 148] on li "Edit" at bounding box center [453, 149] width 81 height 18
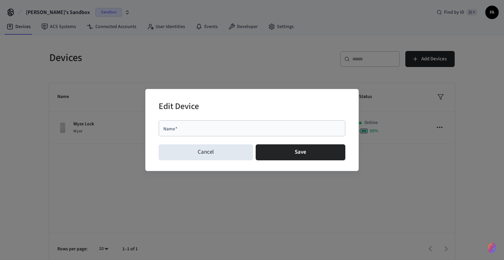
click at [290, 138] on div "Name   * Name   *" at bounding box center [252, 129] width 187 height 19
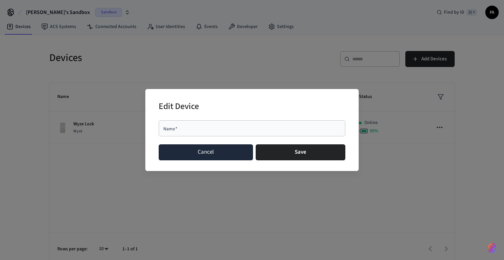
click at [218, 144] on button "Cancel" at bounding box center [206, 152] width 94 height 16
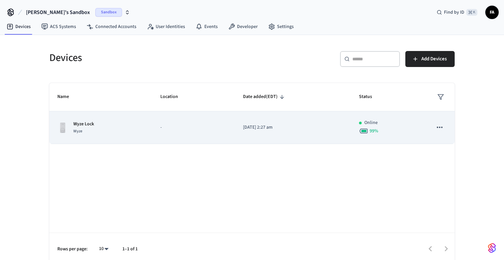
click at [158, 126] on td "-" at bounding box center [193, 127] width 83 height 33
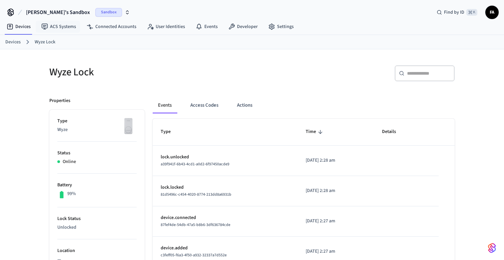
click at [39, 43] on link "Wyze Lock" at bounding box center [45, 42] width 21 height 7
click at [64, 22] on link "ACS Systems" at bounding box center [58, 27] width 45 height 12
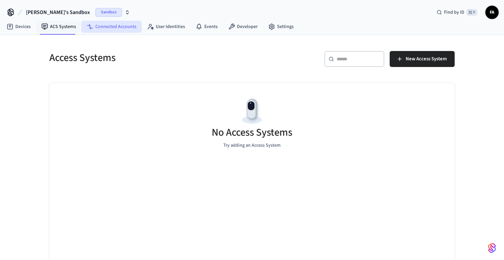
click at [108, 28] on link "Connected Accounts" at bounding box center [111, 27] width 60 height 12
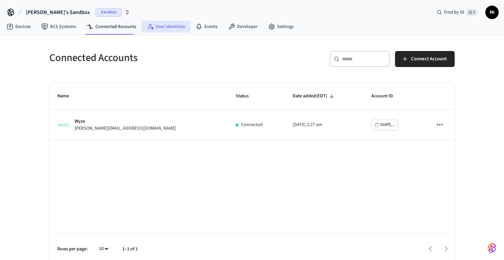
click at [157, 26] on link "User Identities" at bounding box center [166, 27] width 49 height 12
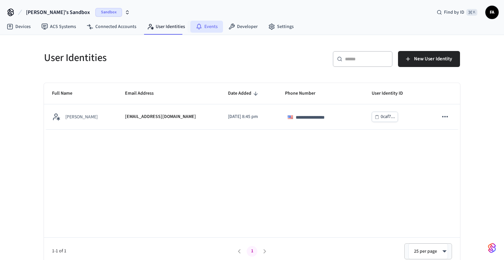
click at [204, 28] on link "Events" at bounding box center [206, 27] width 33 height 12
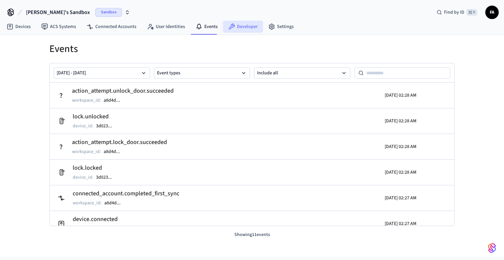
click at [242, 26] on link "Developer" at bounding box center [243, 27] width 40 height 12
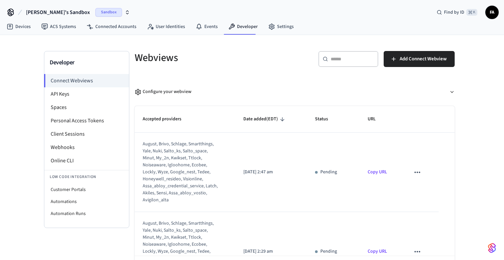
click at [95, 14] on span "Sandbox" at bounding box center [108, 12] width 27 height 9
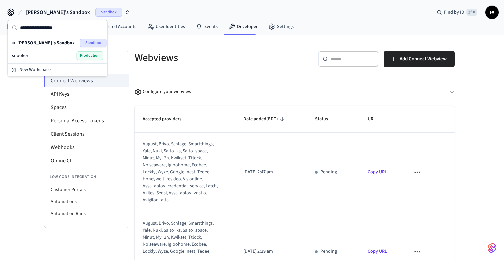
click at [58, 56] on div "snooker Production" at bounding box center [57, 55] width 91 height 9
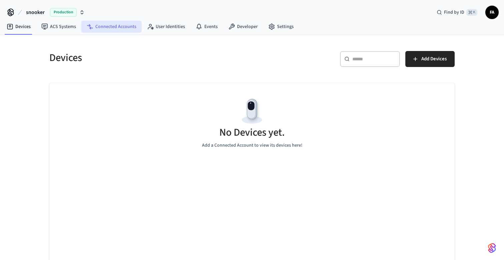
click at [134, 29] on link "Connected Accounts" at bounding box center [111, 27] width 60 height 12
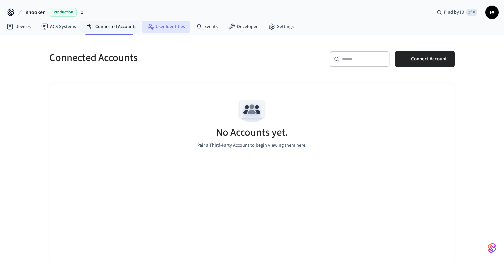
click at [171, 22] on link "User Identities" at bounding box center [166, 27] width 49 height 12
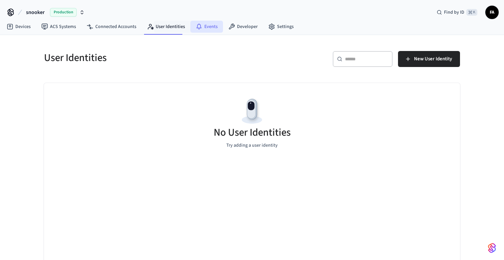
click at [202, 28] on link "Events" at bounding box center [206, 27] width 33 height 12
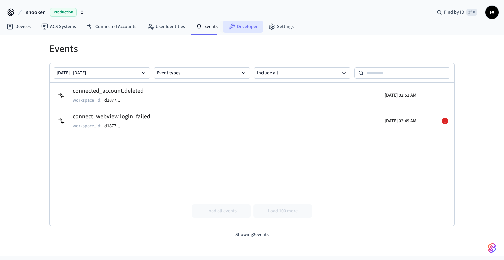
click at [237, 29] on link "Developer" at bounding box center [243, 27] width 40 height 12
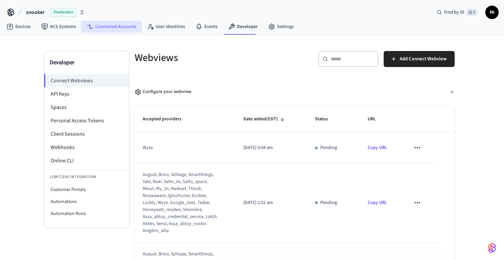
click at [125, 21] on link "Connected Accounts" at bounding box center [111, 27] width 60 height 12
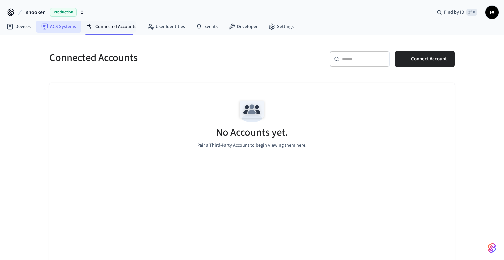
click at [65, 24] on link "ACS Systems" at bounding box center [58, 27] width 45 height 12
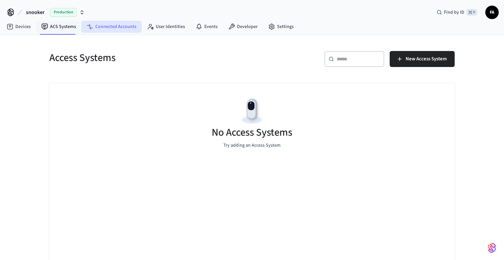
click at [96, 22] on link "Connected Accounts" at bounding box center [111, 27] width 60 height 12
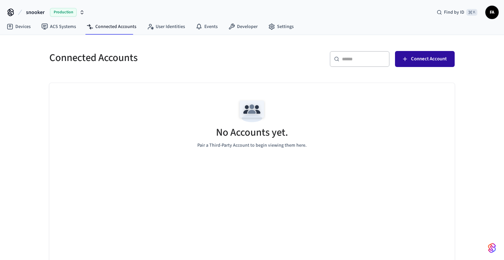
click at [437, 61] on span "Connect Account" at bounding box center [429, 59] width 36 height 9
